Goal: Obtain resource: Obtain resource

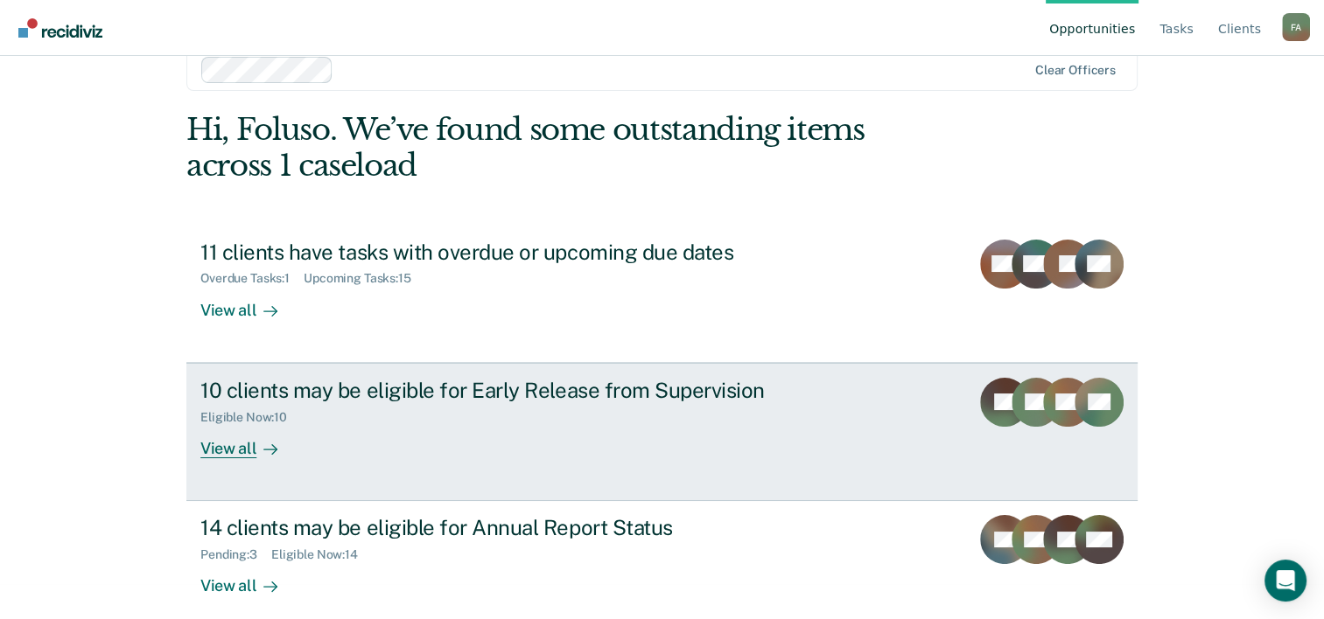
scroll to position [53, 0]
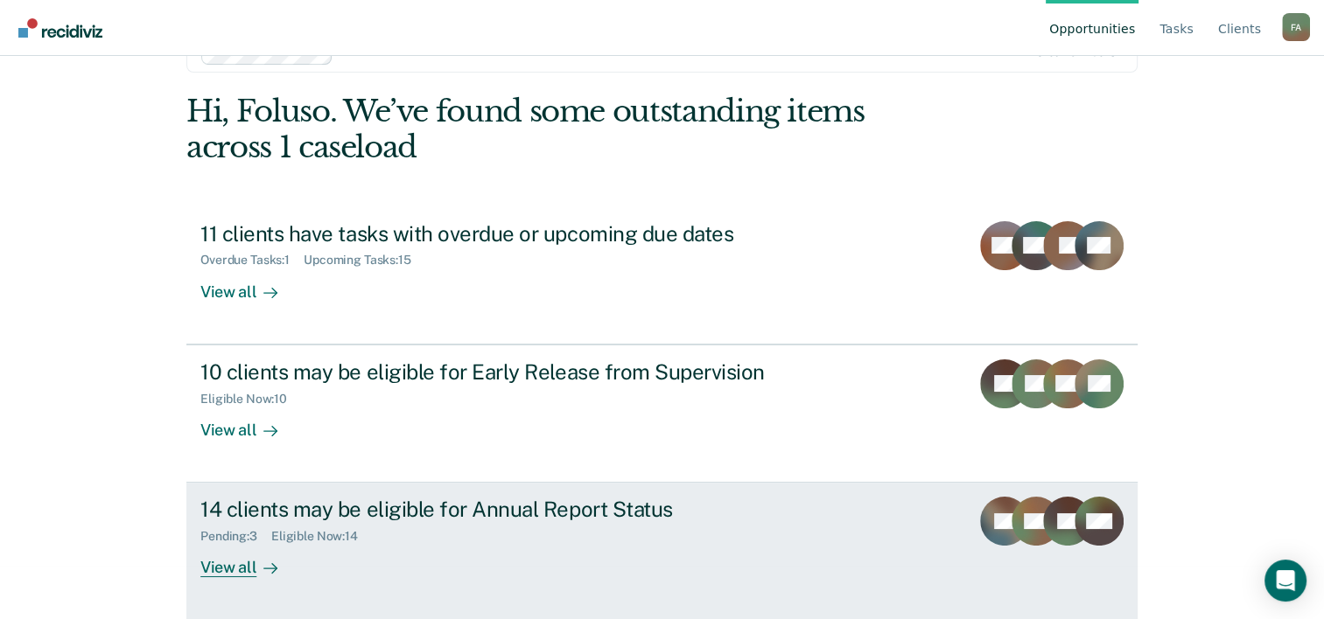
click at [472, 519] on div "14 clients may be eligible for Annual Report Status" at bounding box center [507, 509] width 614 height 25
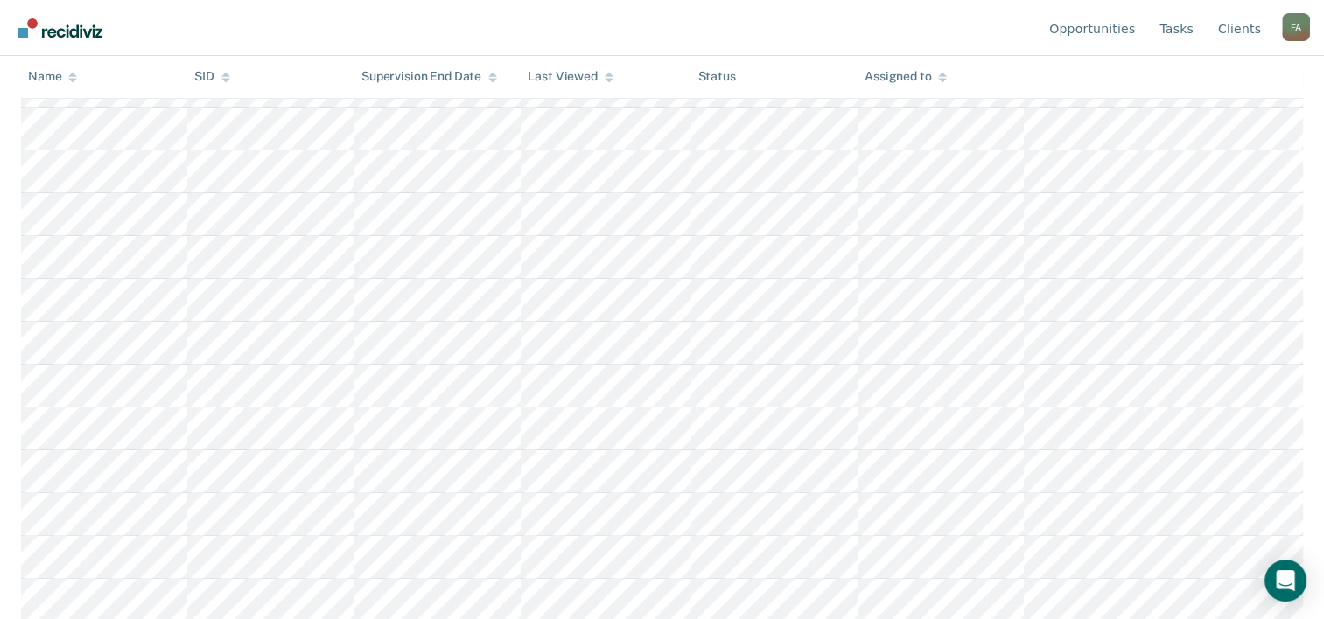
scroll to position [342, 0]
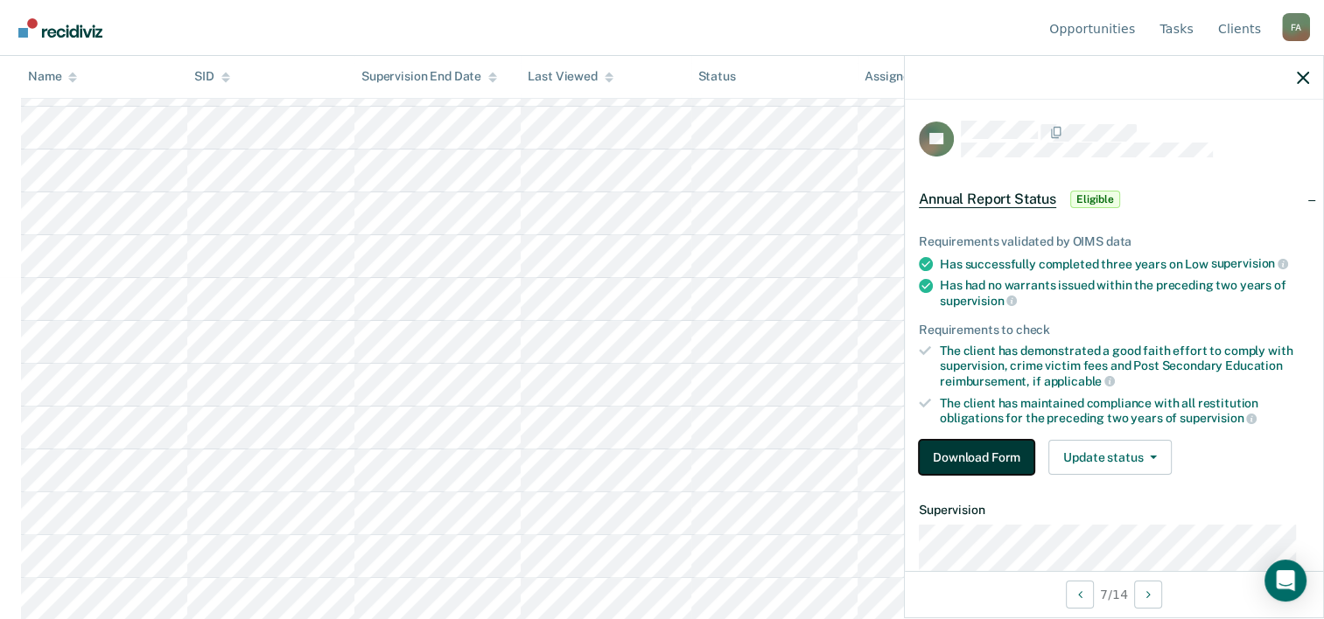
click at [948, 451] on button "Download Form" at bounding box center [976, 457] width 115 height 35
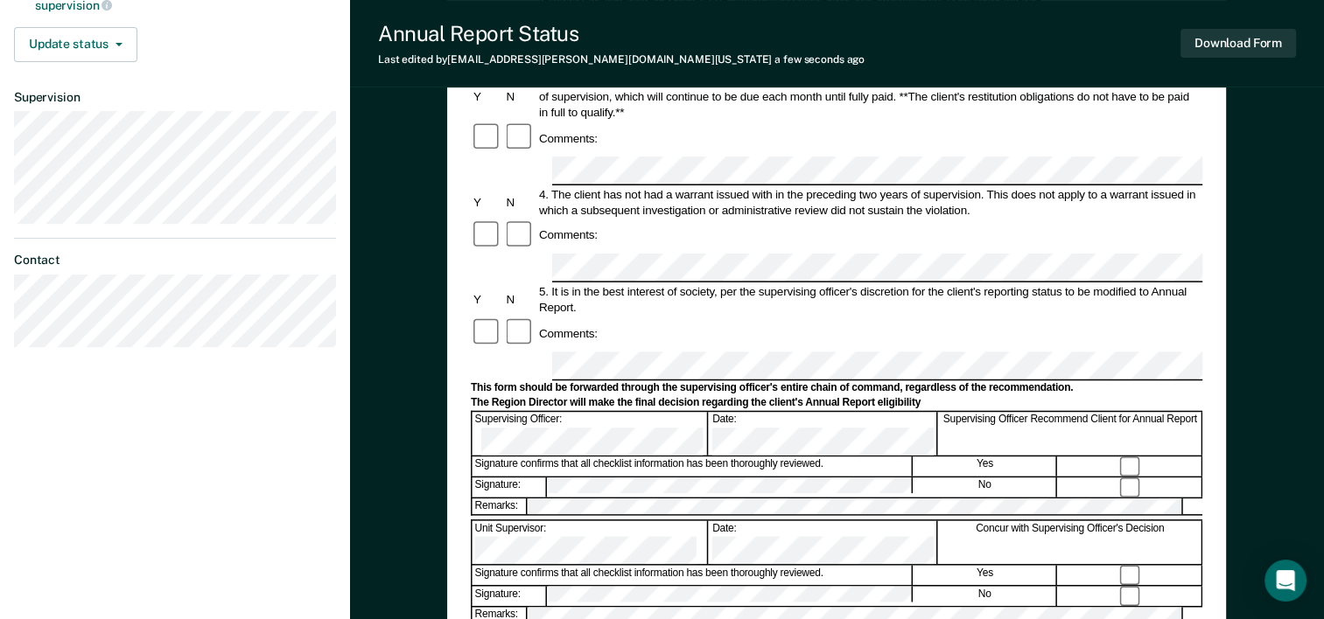
scroll to position [437, 0]
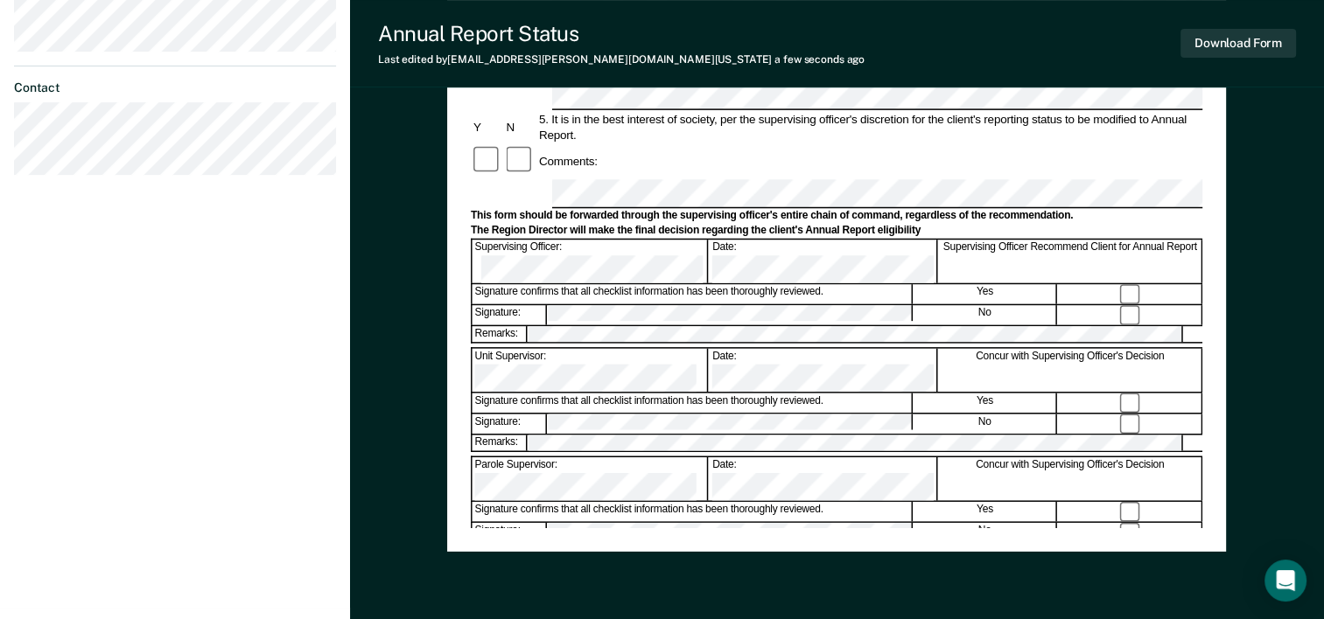
scroll to position [612, 0]
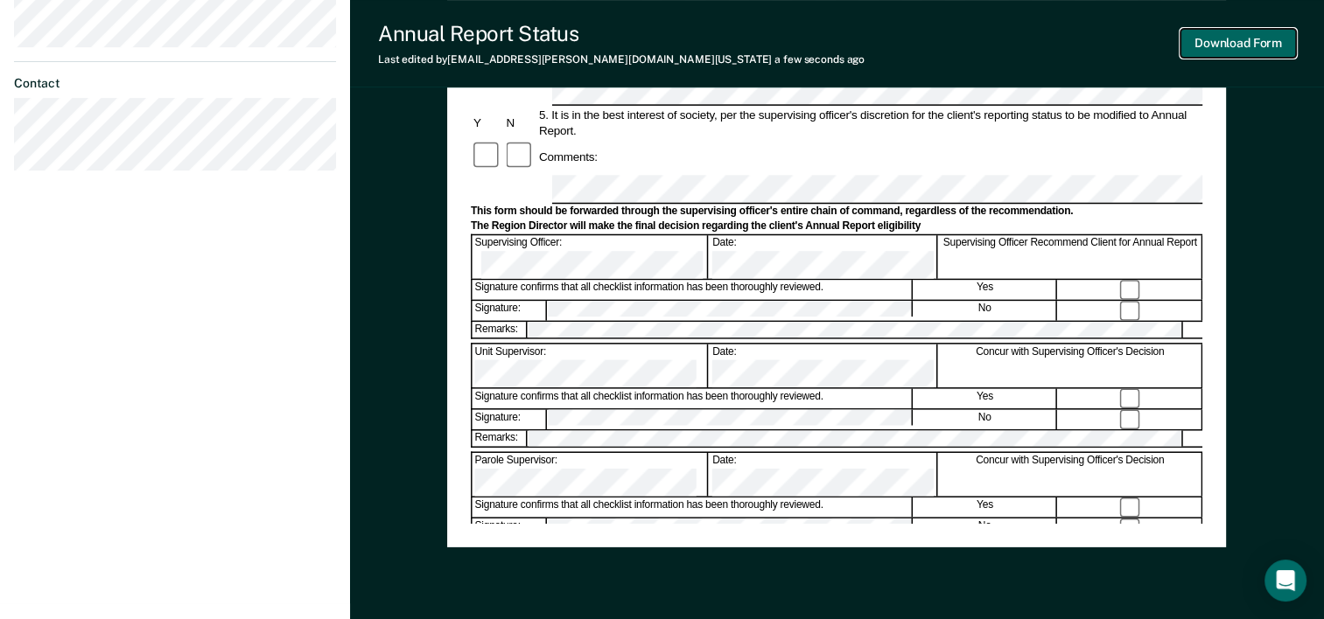
click at [1258, 39] on button "Download Form" at bounding box center [1237, 43] width 115 height 29
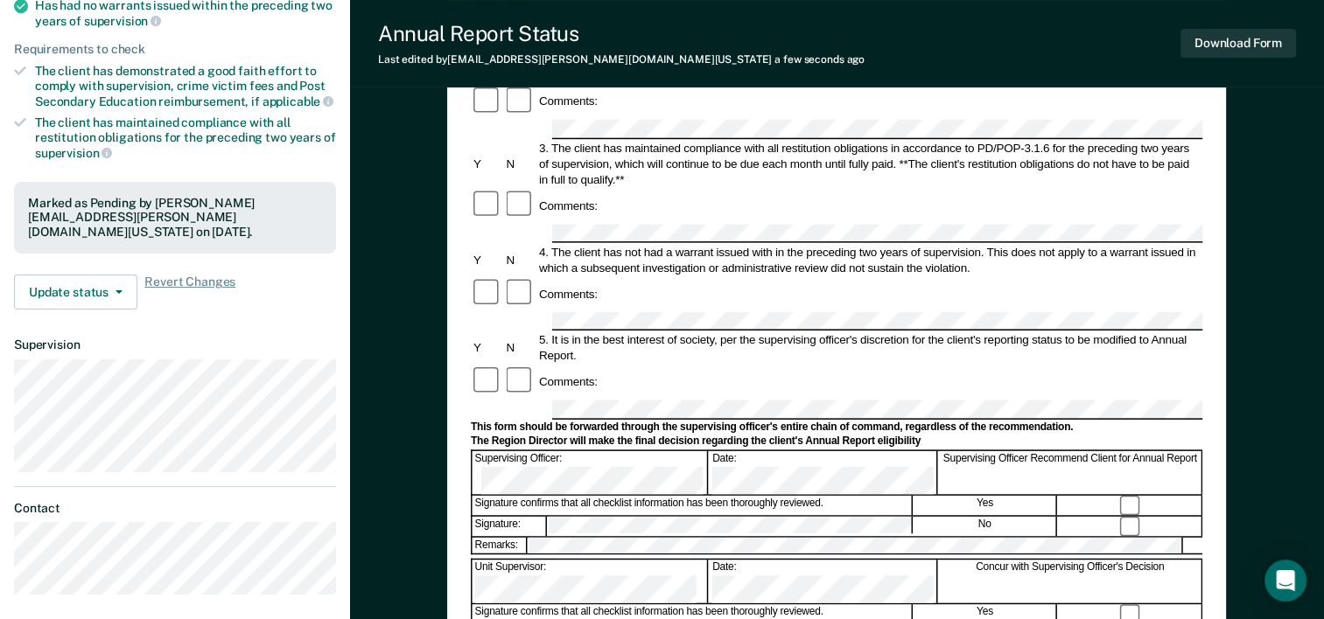
scroll to position [0, 0]
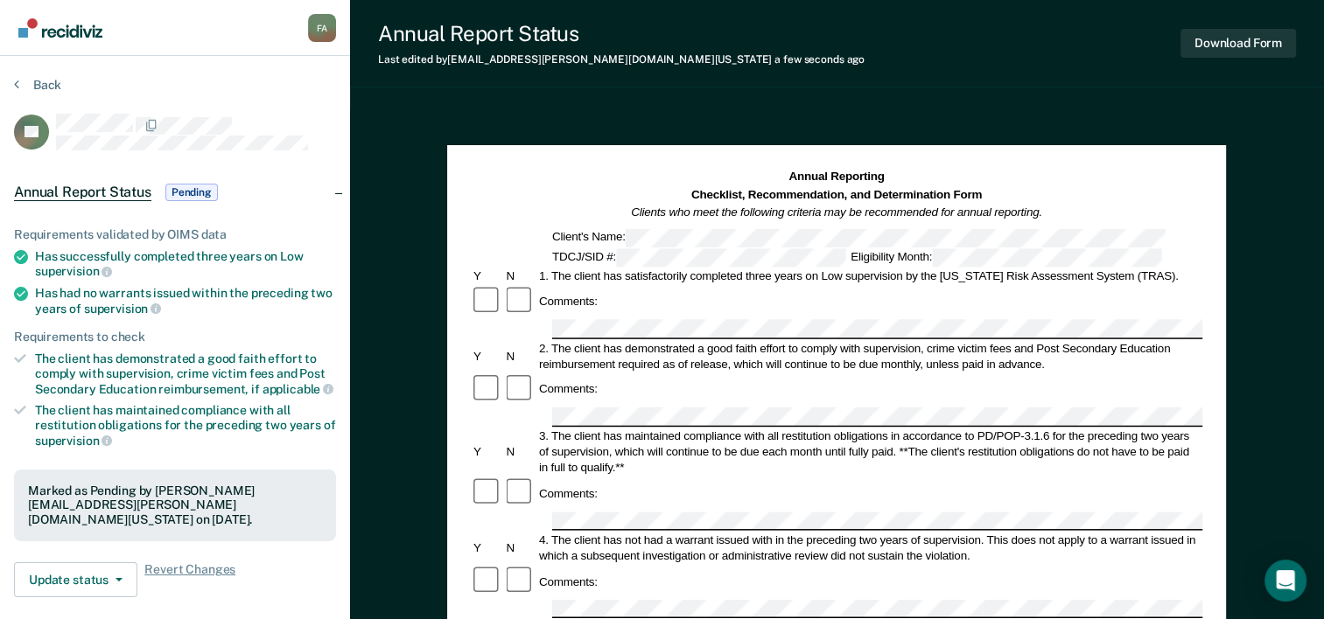
click at [73, 36] on img "Go to Recidiviz Home" at bounding box center [60, 27] width 84 height 19
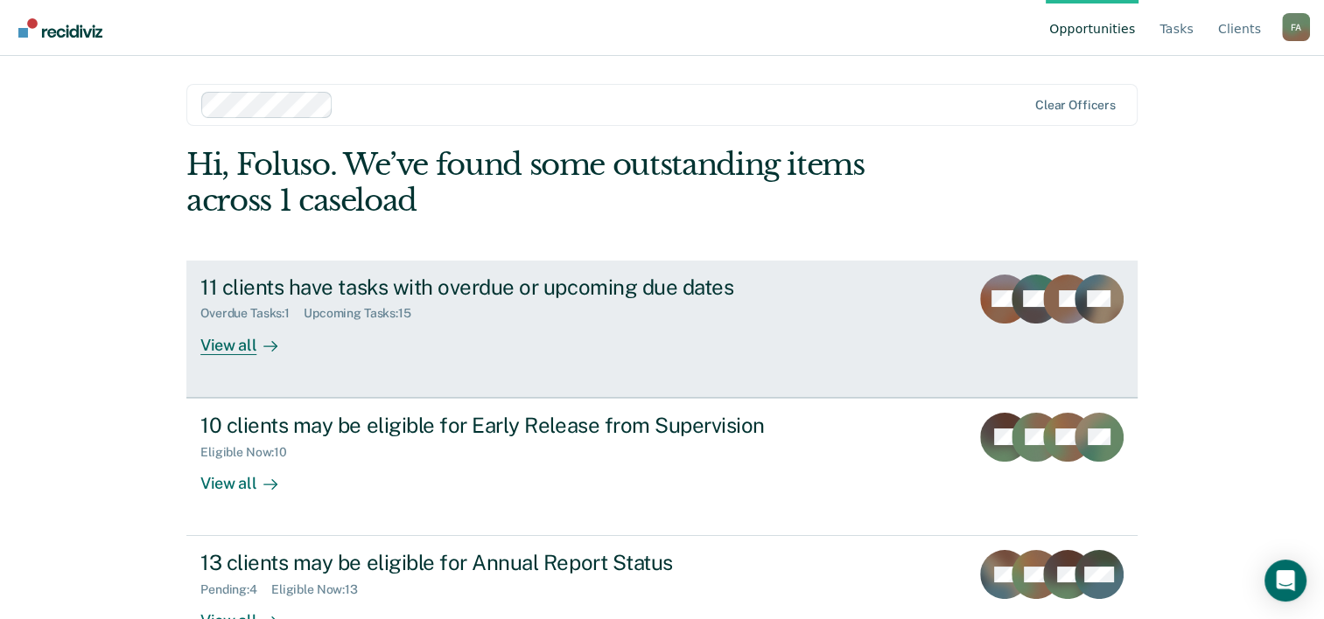
scroll to position [53, 0]
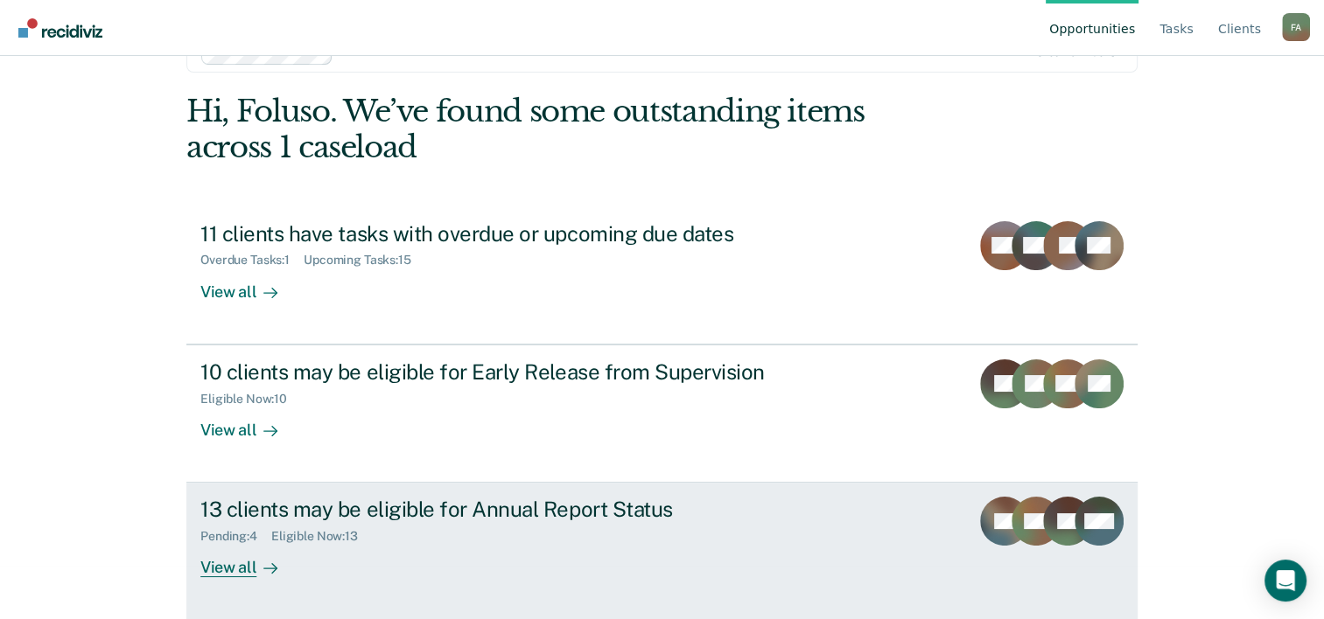
click at [355, 524] on div "Pending : 4 Eligible Now : 13" at bounding box center [507, 533] width 614 height 22
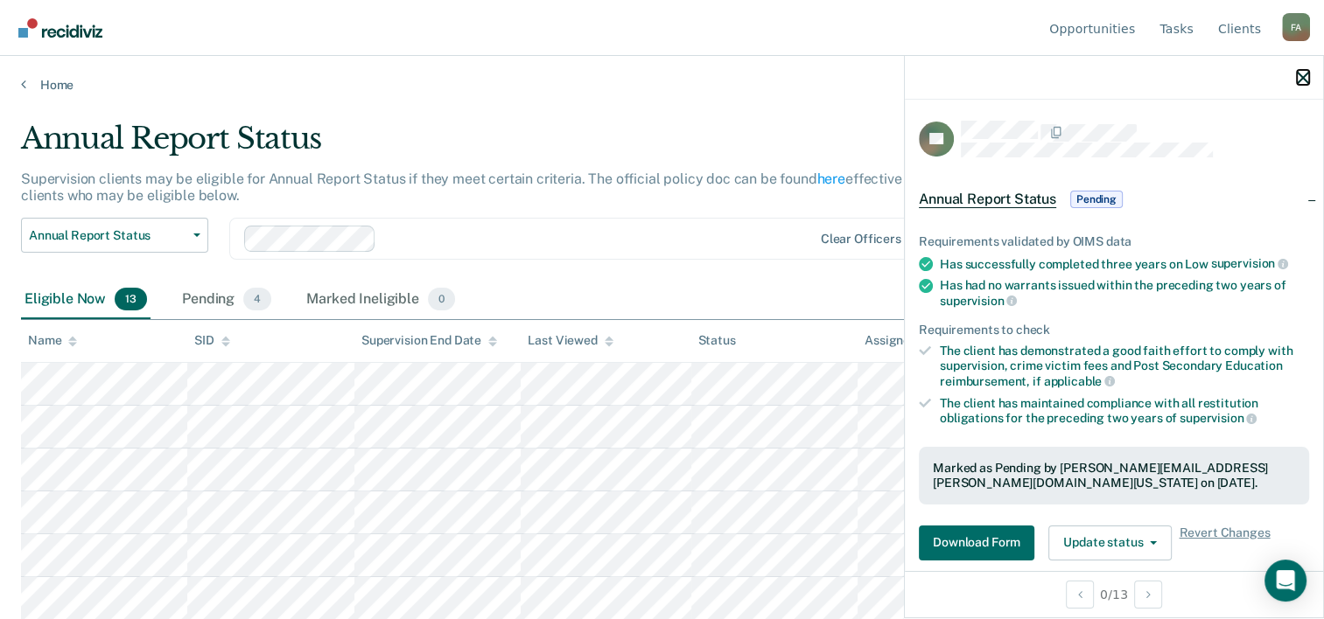
click at [1302, 78] on icon "button" at bounding box center [1303, 78] width 12 height 12
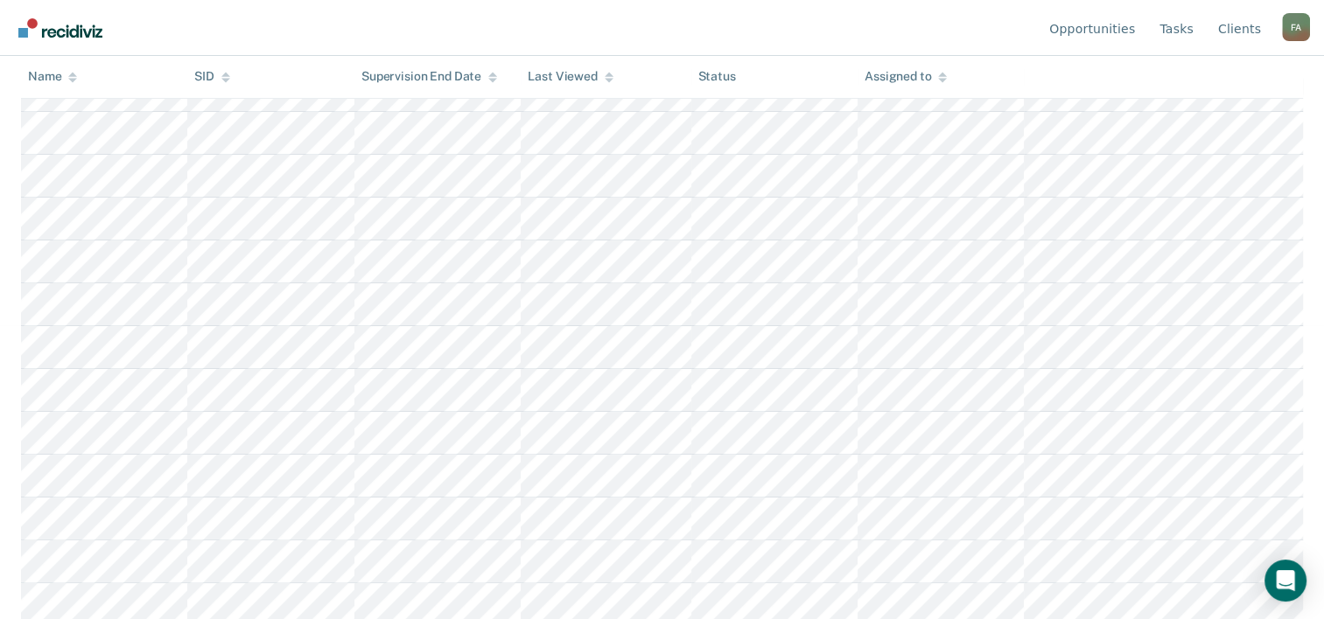
scroll to position [299, 0]
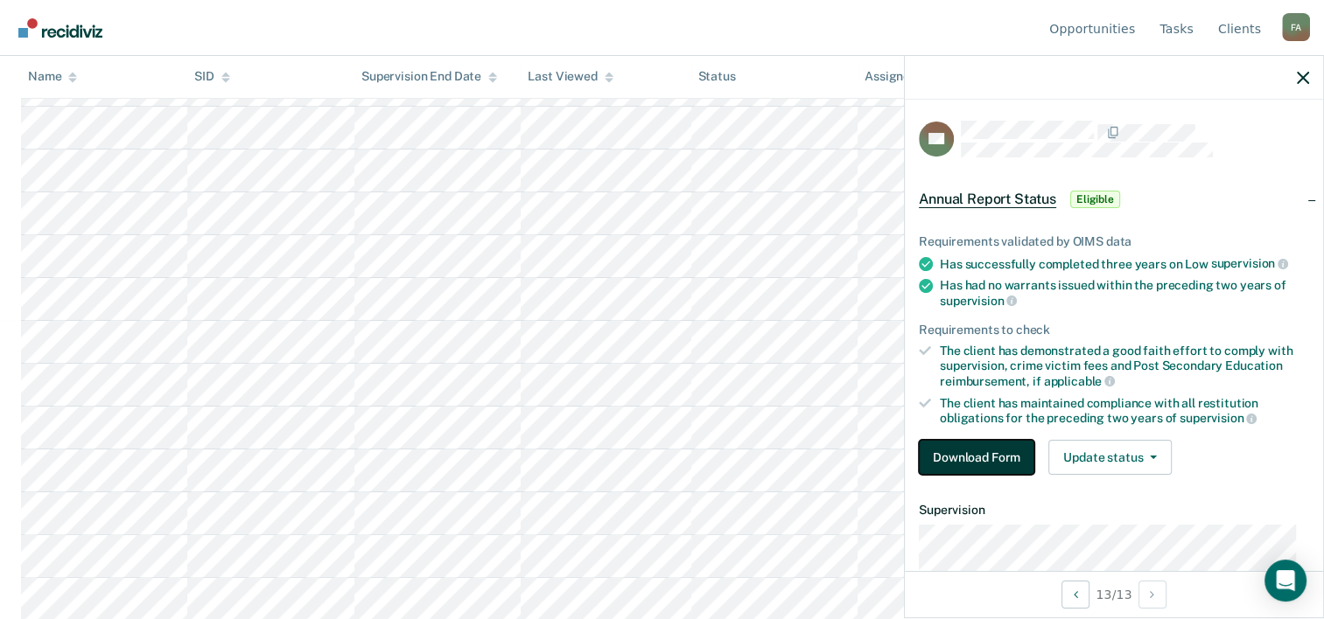
click at [971, 455] on button "Download Form" at bounding box center [976, 457] width 115 height 35
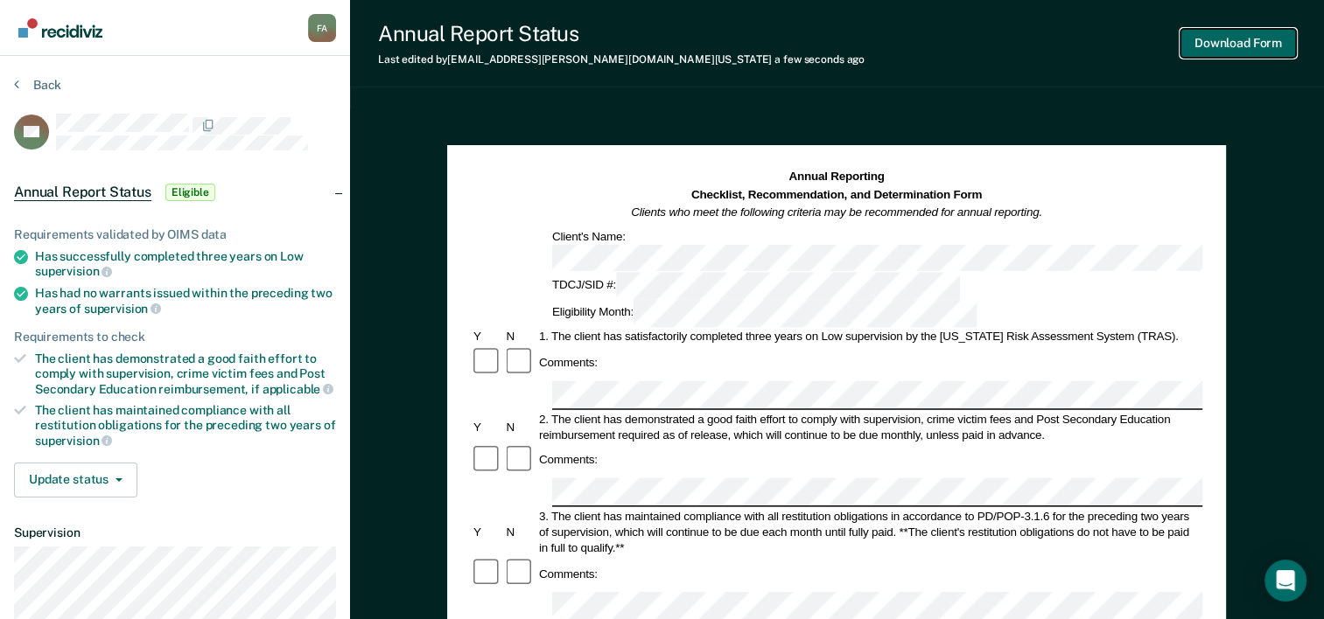
click at [1231, 45] on button "Download Form" at bounding box center [1237, 43] width 115 height 29
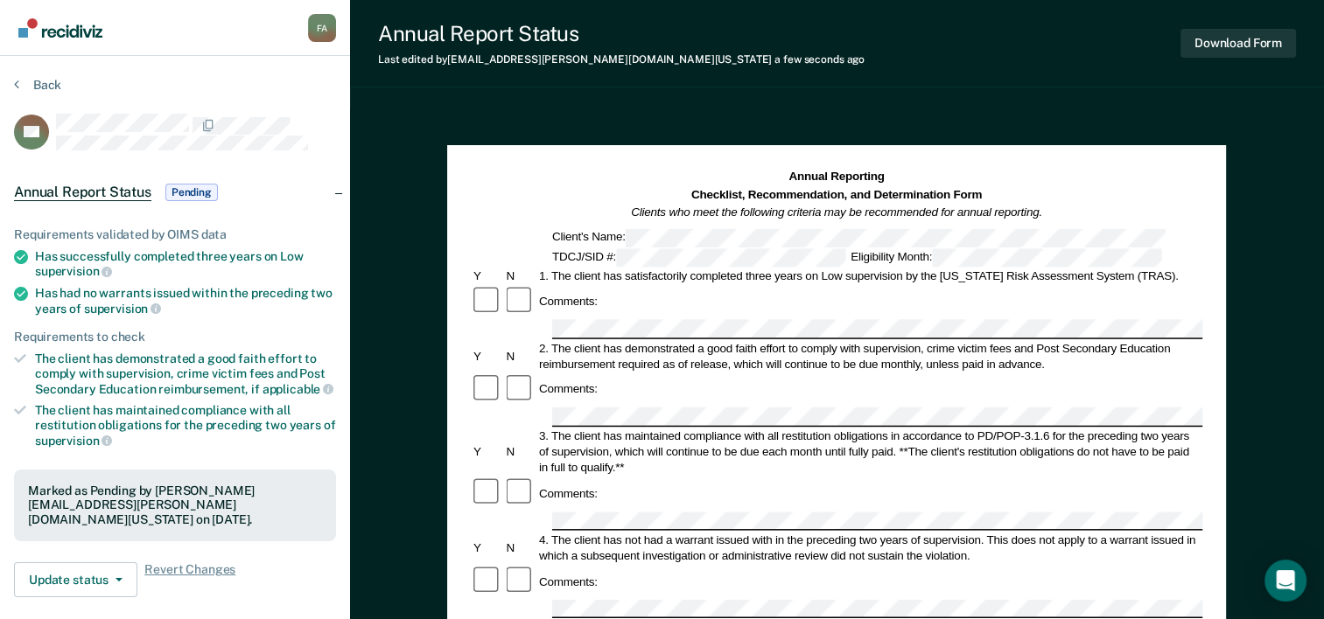
click at [52, 35] on img "Go to Recidiviz Home" at bounding box center [60, 27] width 84 height 19
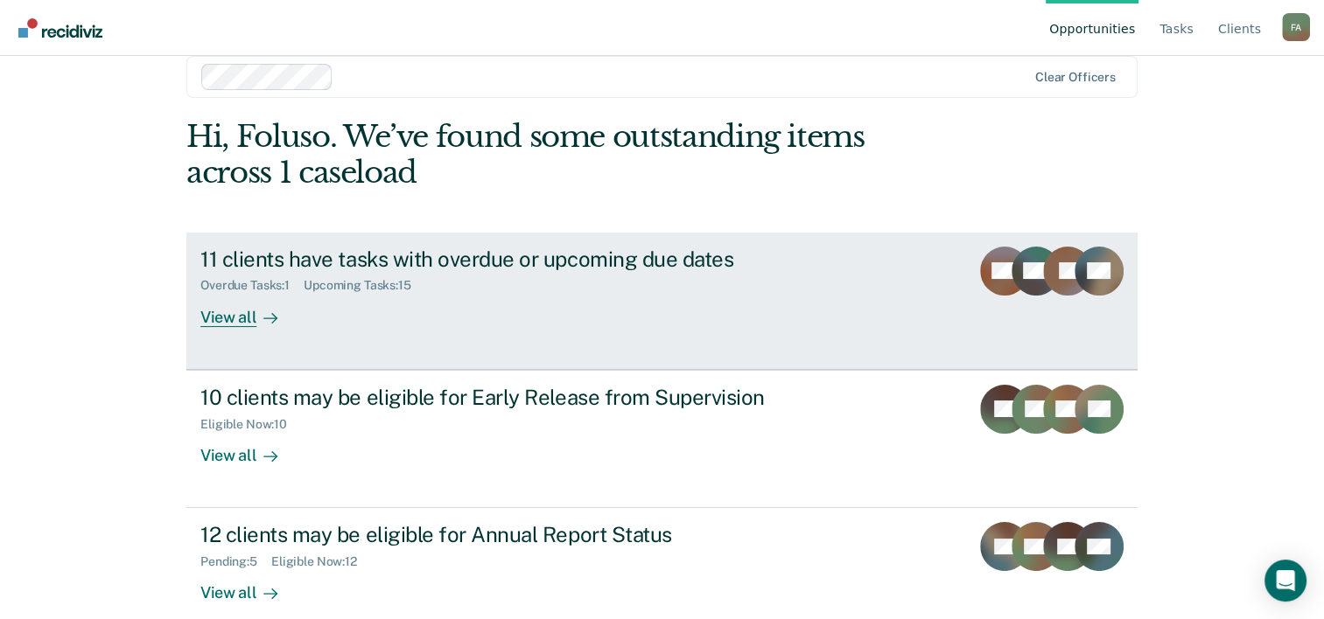
scroll to position [53, 0]
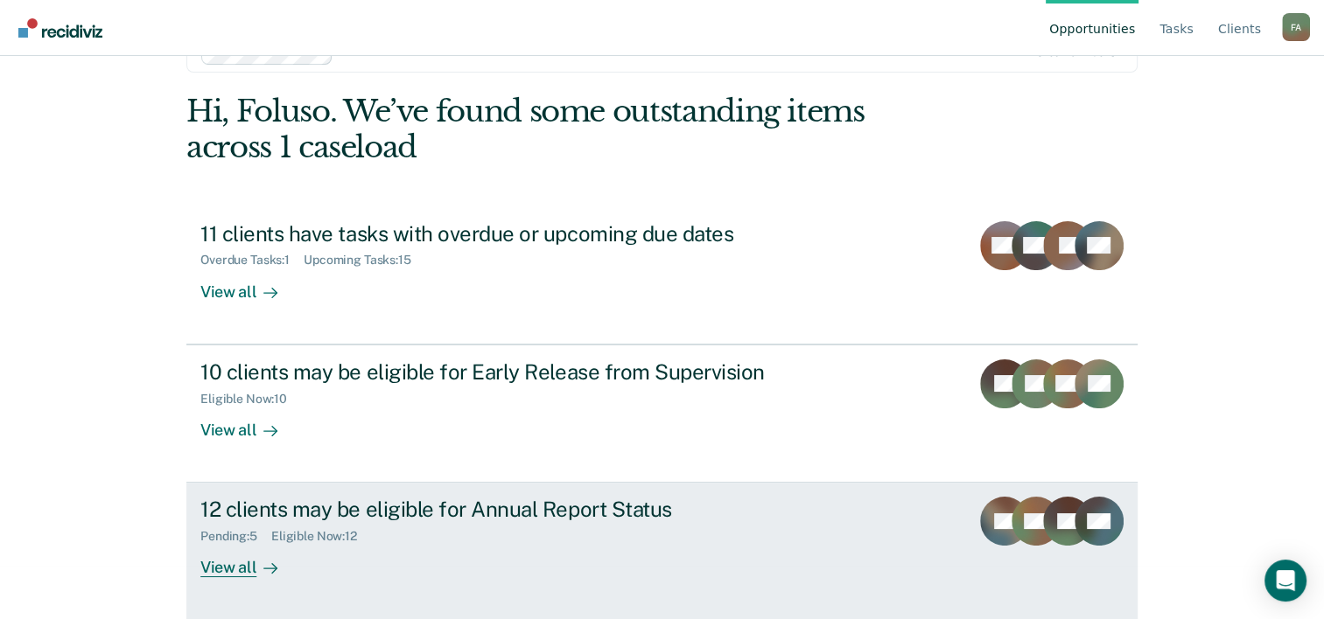
click at [390, 512] on div "12 clients may be eligible for Annual Report Status" at bounding box center [507, 509] width 614 height 25
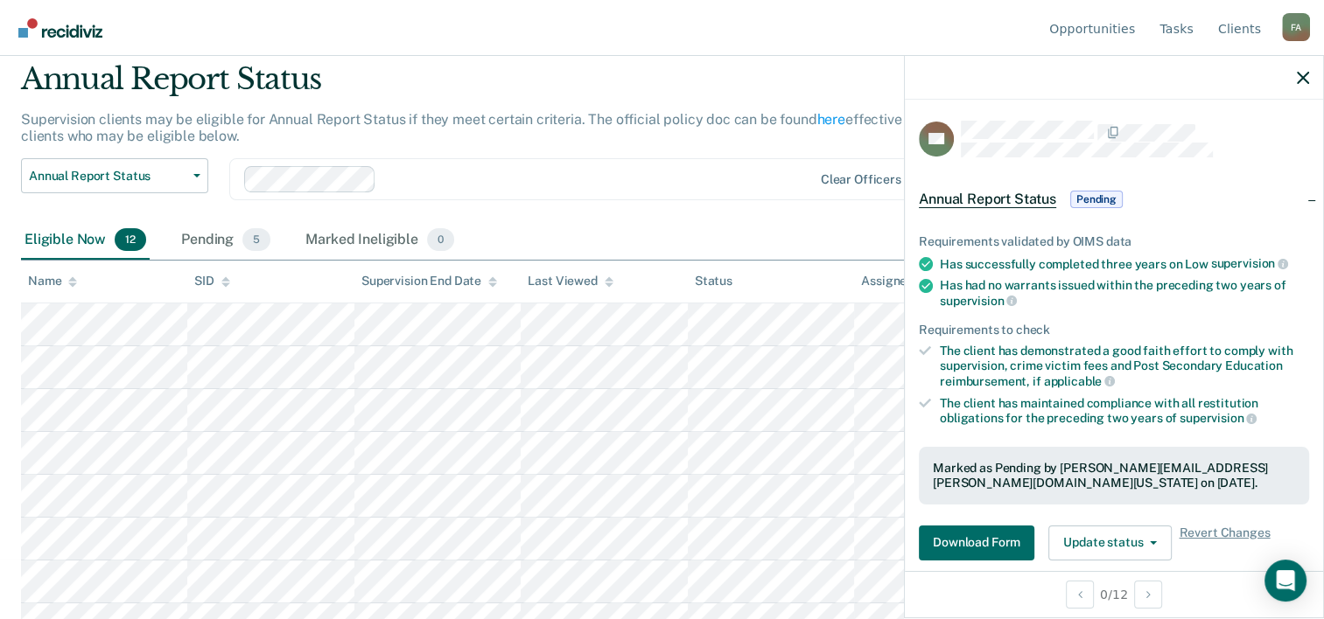
scroll to position [87, 0]
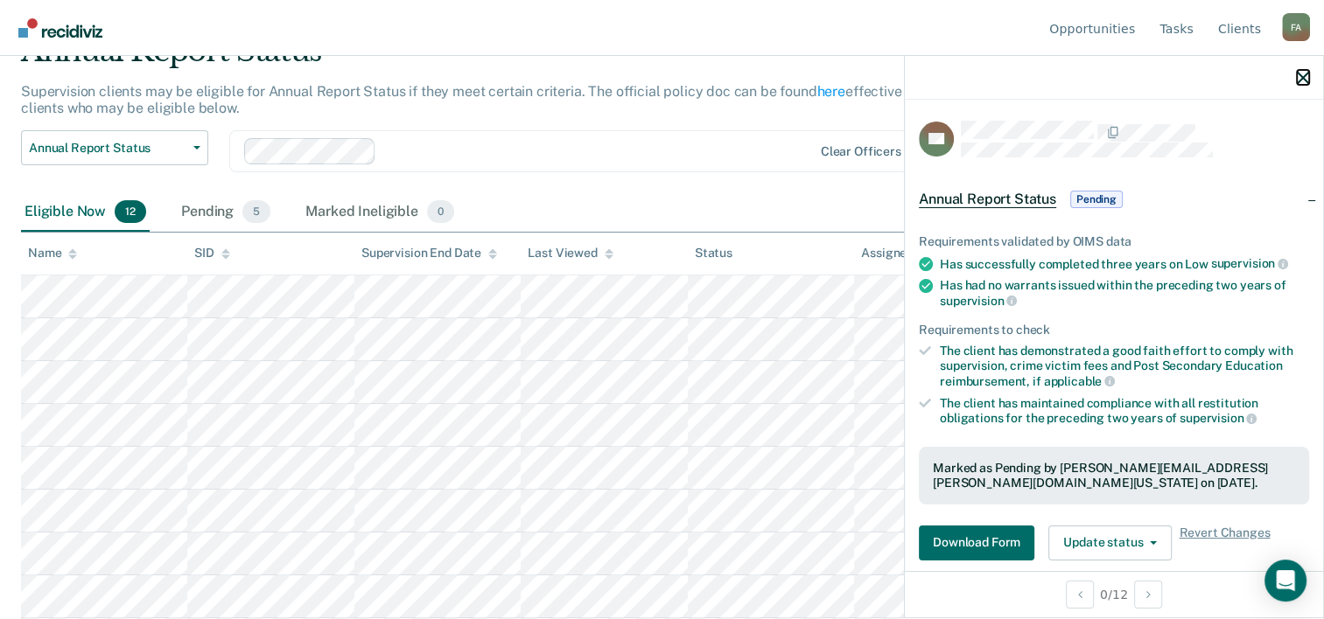
click at [1308, 77] on icon "button" at bounding box center [1303, 78] width 12 height 12
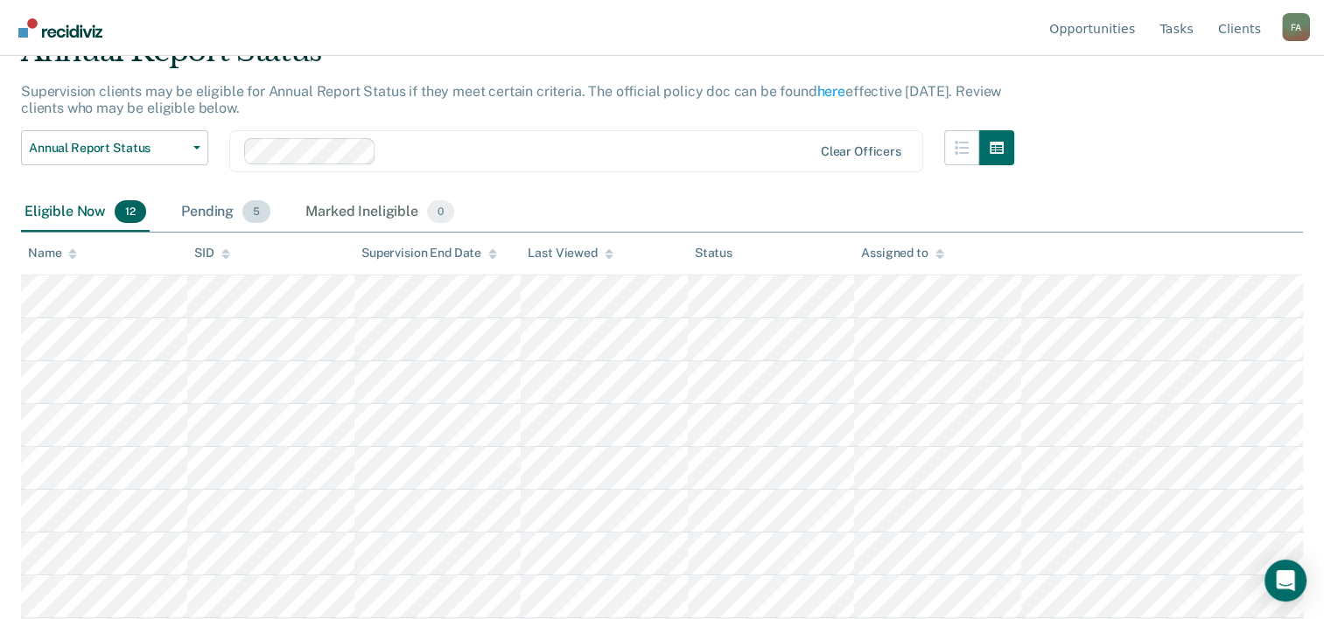
click at [245, 213] on span "5" at bounding box center [256, 211] width 28 height 23
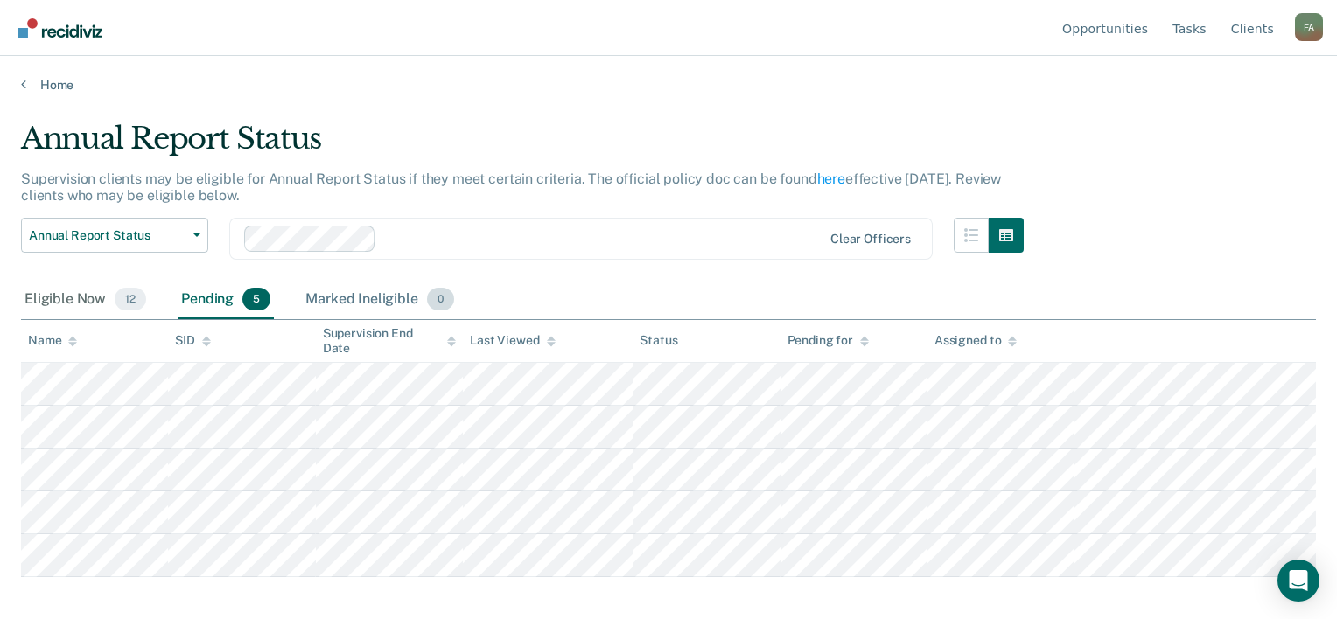
click at [328, 287] on div "Marked Ineligible 0" at bounding box center [380, 300] width 156 height 38
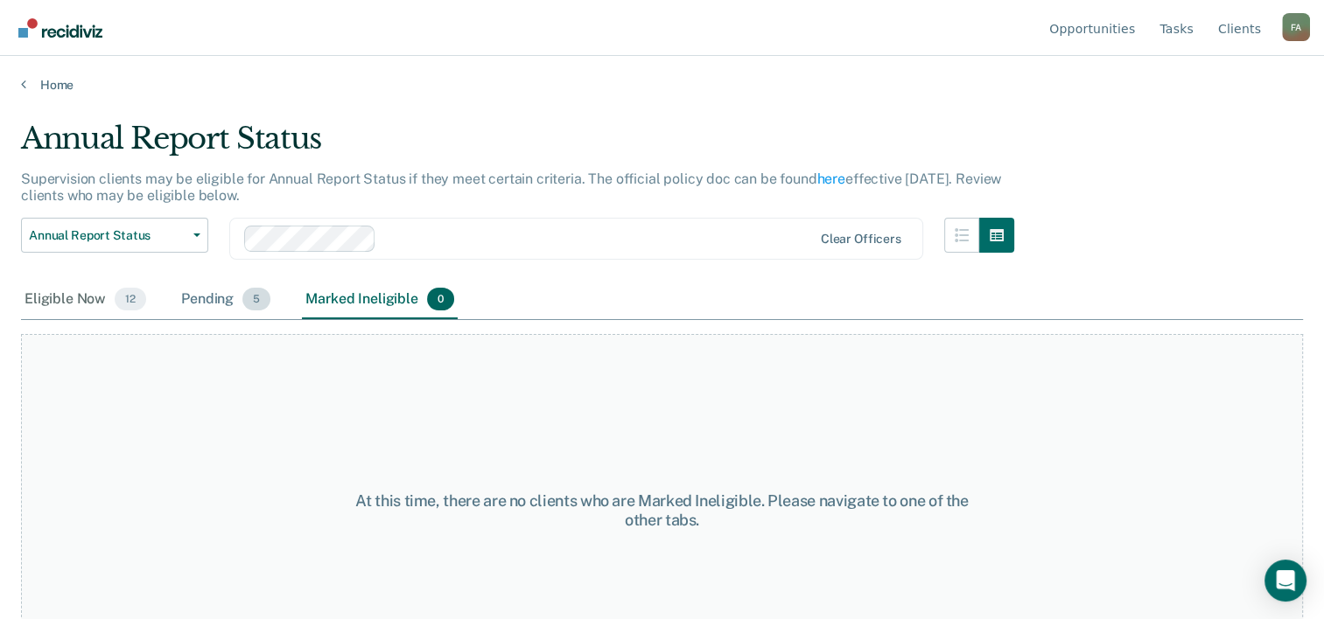
click at [220, 303] on div "Pending 5" at bounding box center [226, 300] width 96 height 38
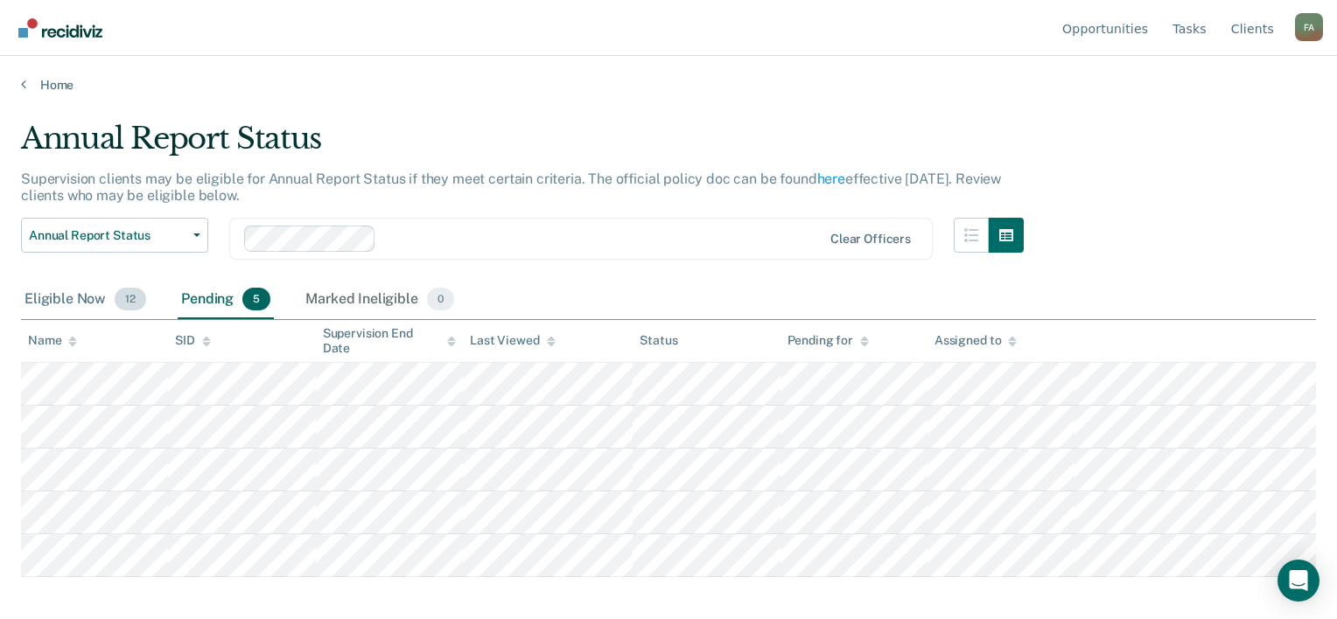
click at [79, 287] on div "Eligible Now 12" at bounding box center [85, 300] width 129 height 38
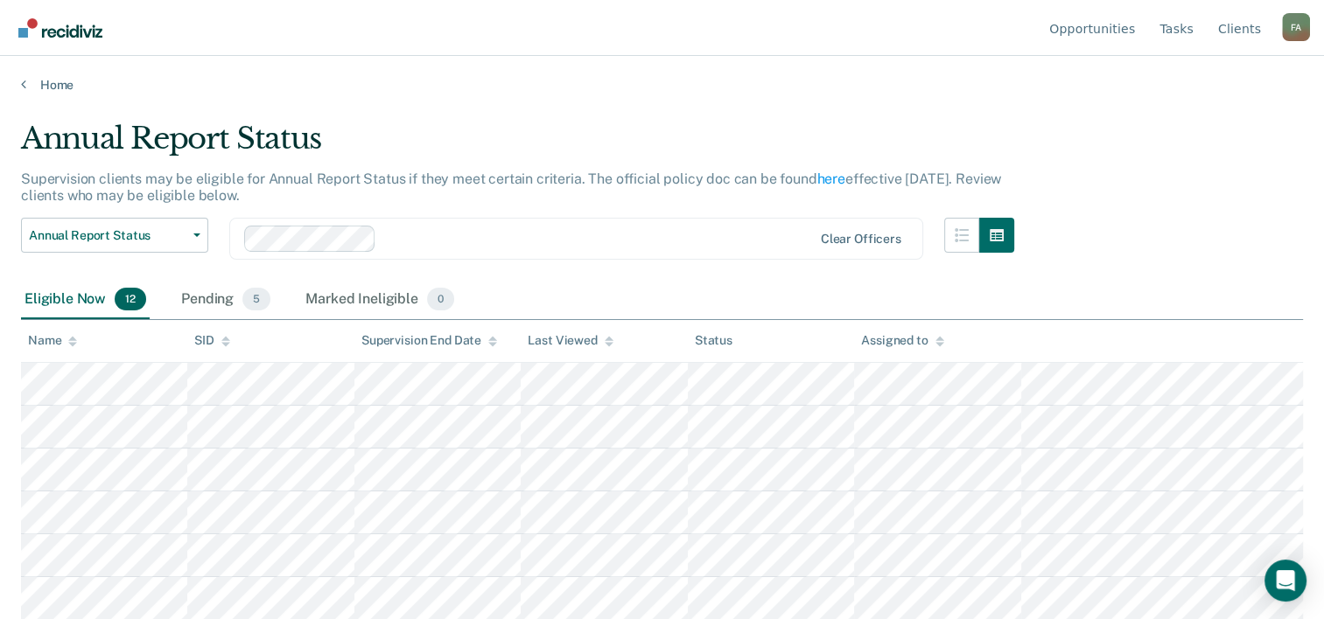
scroll to position [255, 0]
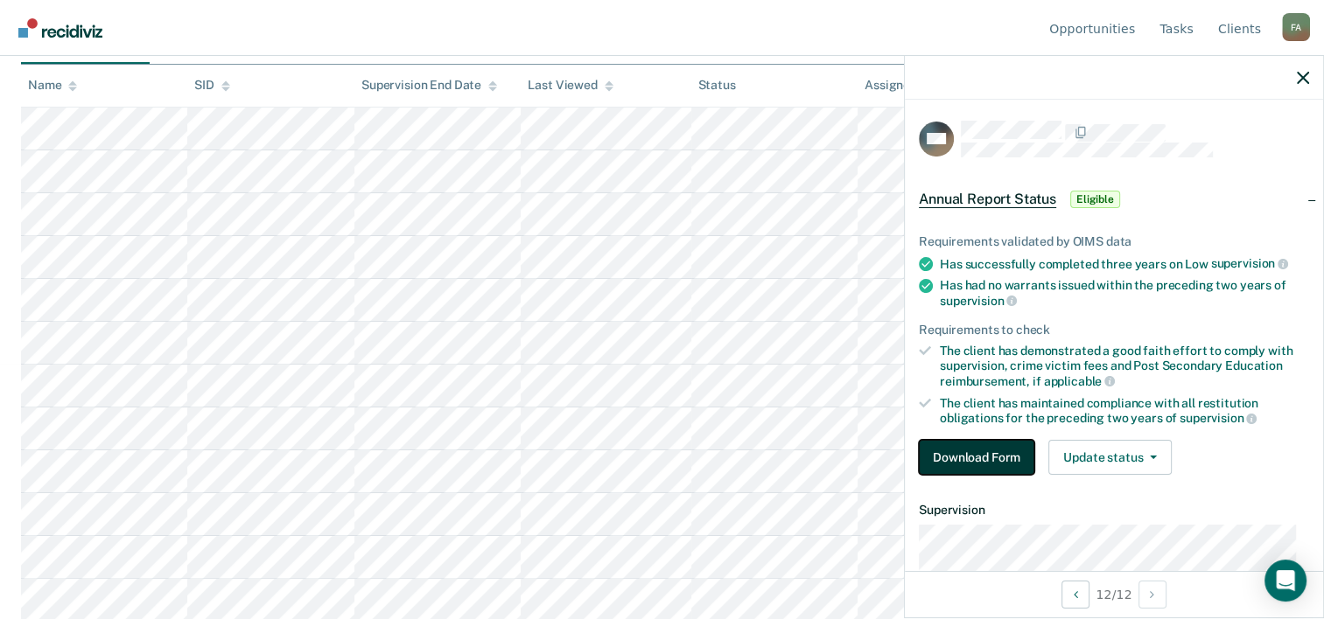
click at [987, 453] on button "Download Form" at bounding box center [976, 457] width 115 height 35
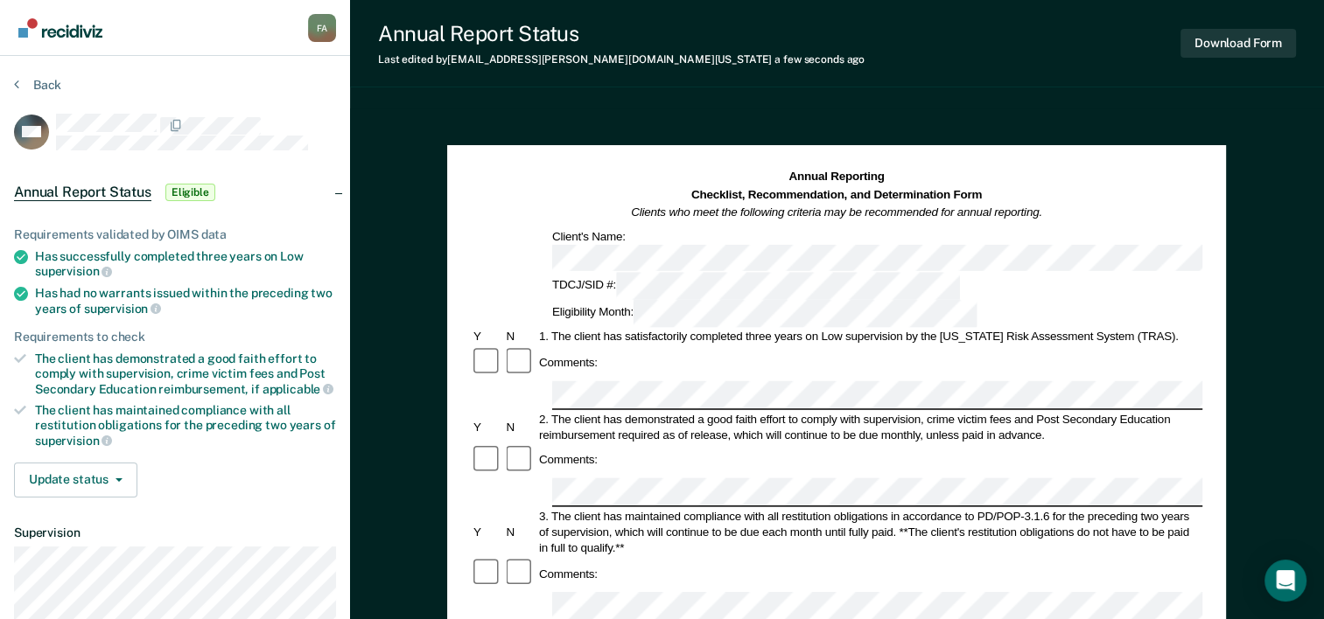
click at [1141, 174] on div "Annual Reporting Checklist, Recommendation, and Determination Form Clients who …" at bounding box center [836, 195] width 731 height 53
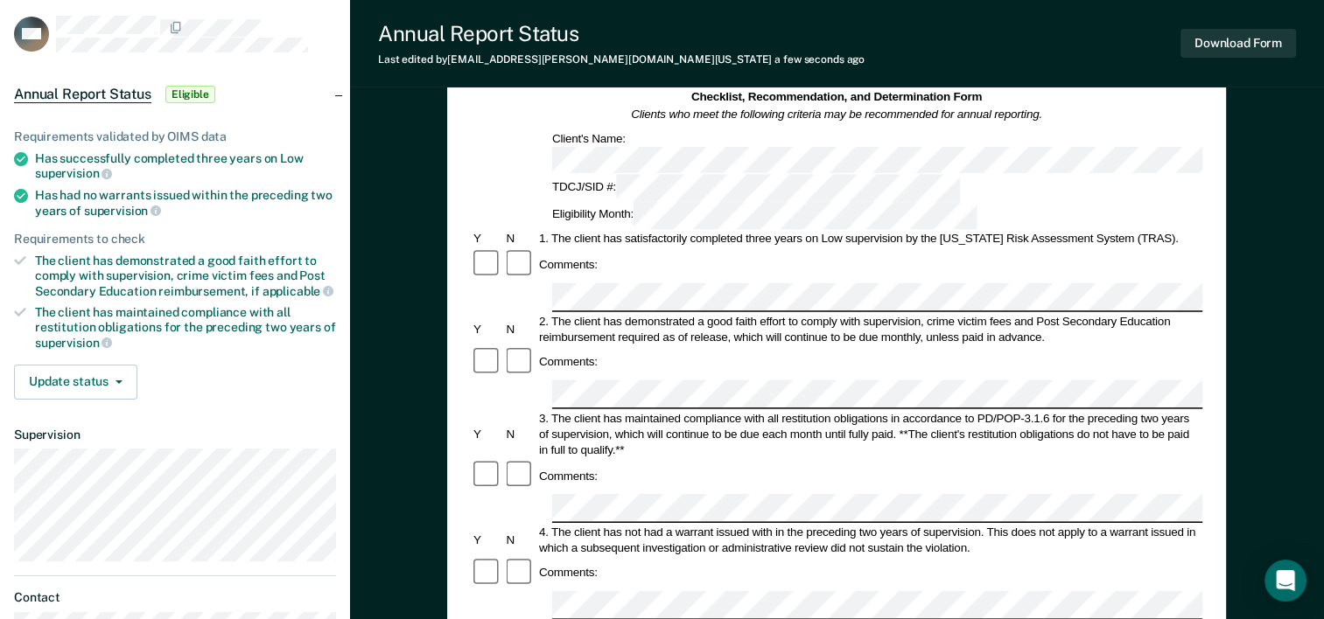
scroll to position [87, 0]
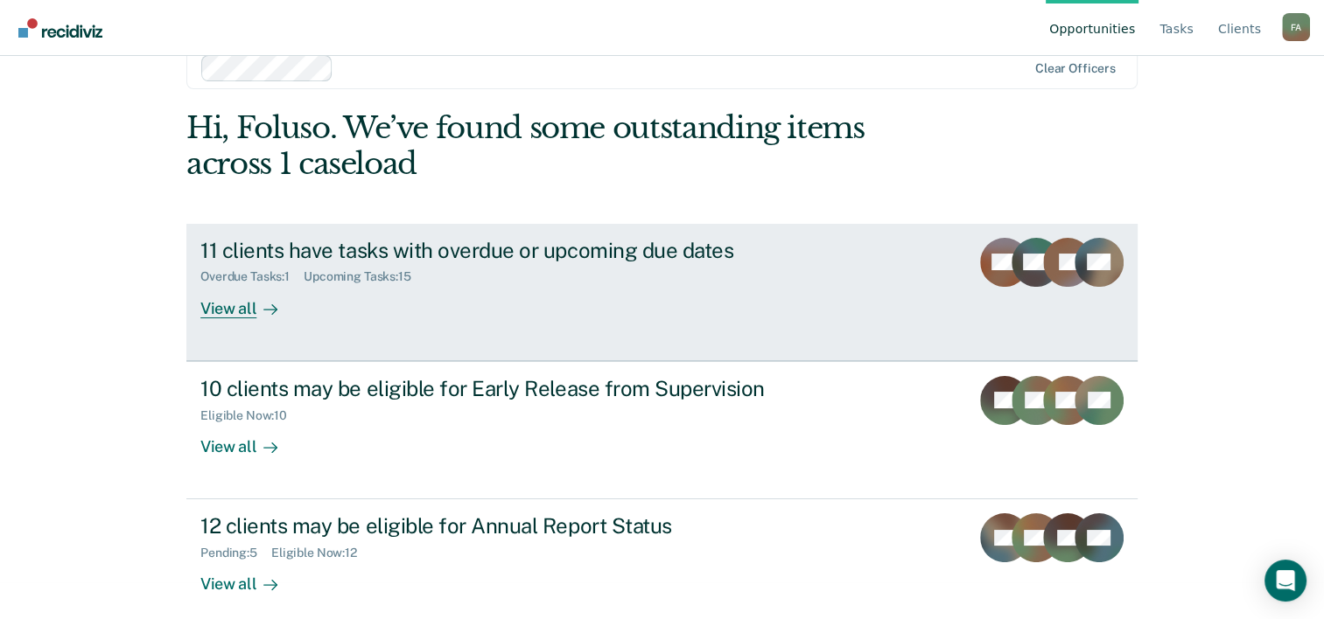
scroll to position [53, 0]
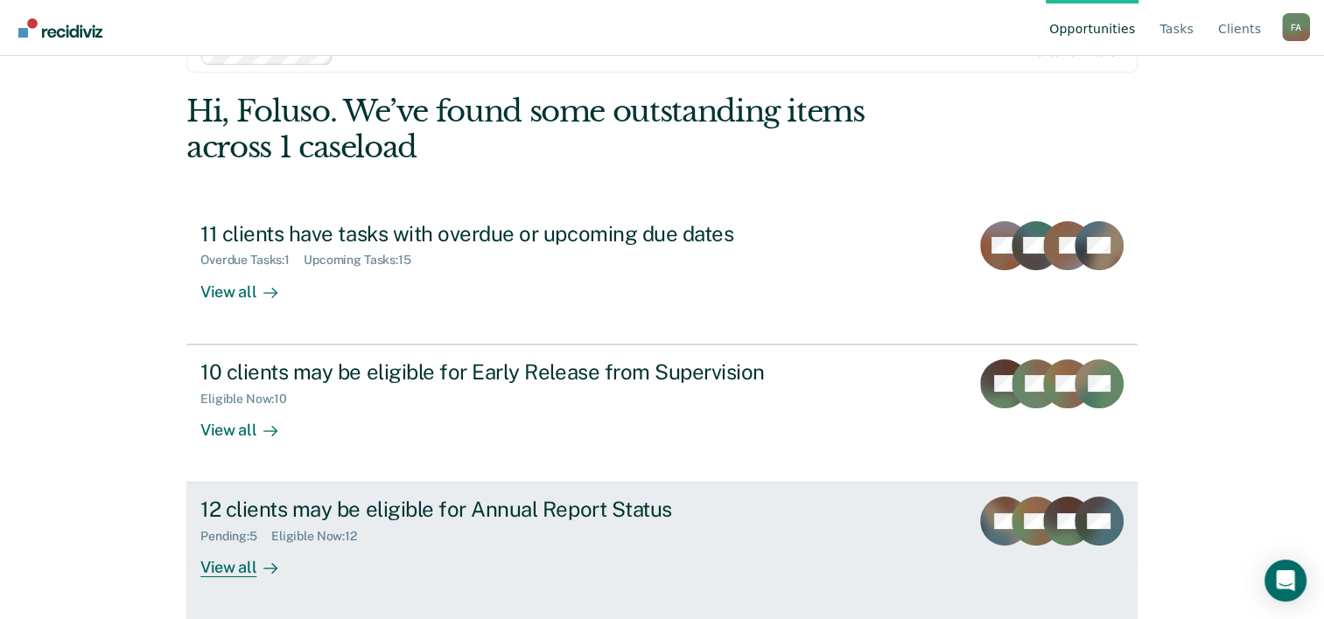
click at [1017, 515] on icon at bounding box center [1009, 526] width 67 height 80
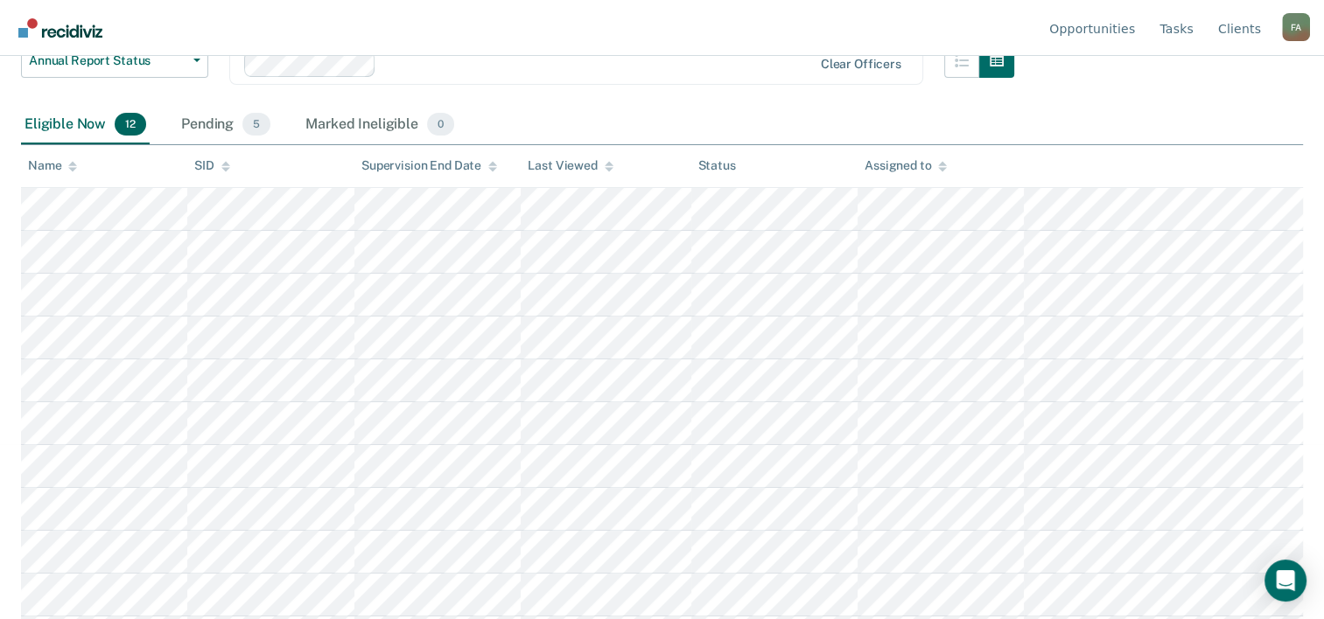
scroll to position [255, 0]
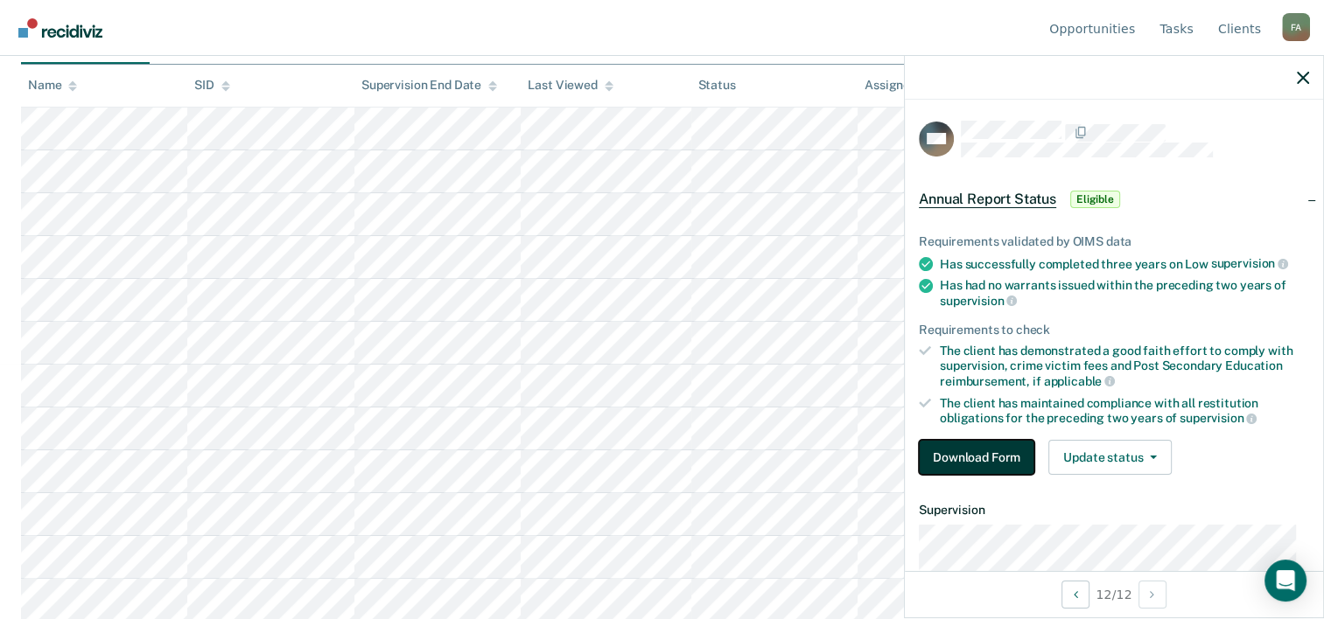
click at [959, 451] on button "Download Form" at bounding box center [976, 457] width 115 height 35
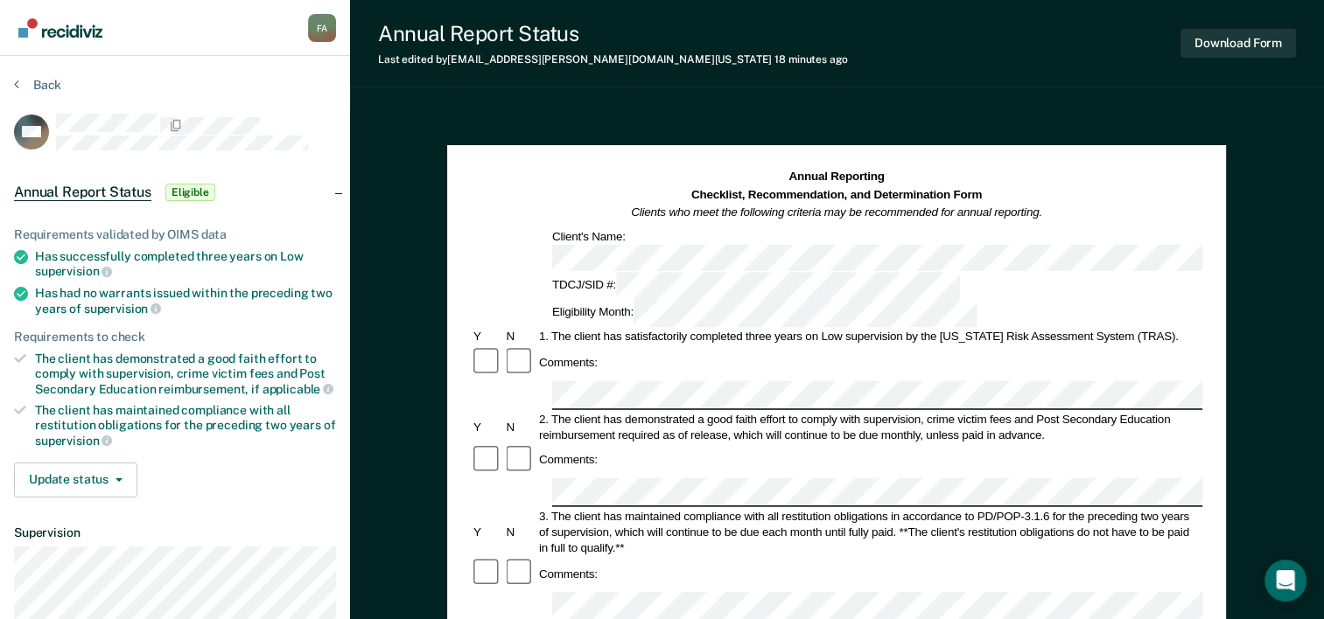
scroll to position [87, 0]
